Goal: Transaction & Acquisition: Purchase product/service

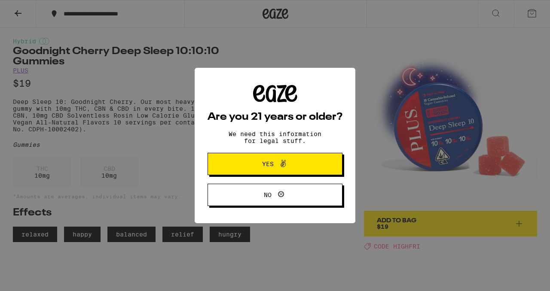
click at [268, 165] on span "Yes" at bounding box center [268, 164] width 12 height 6
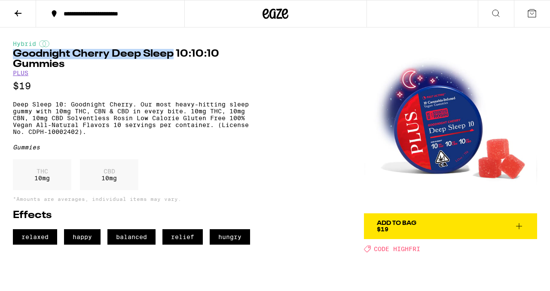
drag, startPoint x: 172, startPoint y: 57, endPoint x: 17, endPoint y: 49, distance: 155.8
click at [17, 49] on div "Hybrid Goodnight Cherry Deep Sleep 10:10:10 Gummies PLUS $19" at bounding box center [137, 65] width 248 height 51
copy h1 "Goodnight Cherry Deep Sleep"
